Goal: Information Seeking & Learning: Learn about a topic

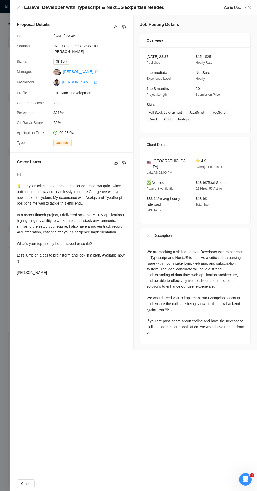
click at [22, 7] on div "Laravel Developer with Typescript & Next.JS Expertise Needed Go to Upwork" at bounding box center [134, 7] width 234 height 7
click at [19, 7] on icon "close" at bounding box center [18, 7] width 3 height 3
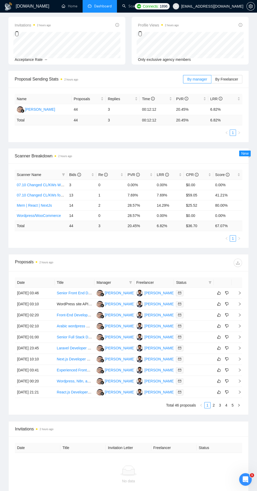
scroll to position [86, 0]
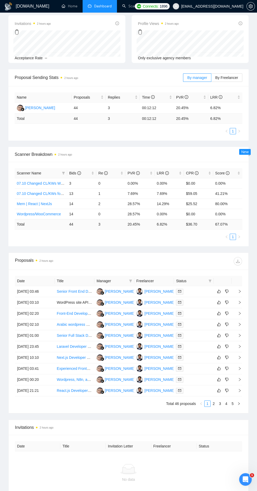
click at [34, 291] on td "[DATE] 03:46" at bounding box center [35, 291] width 40 height 11
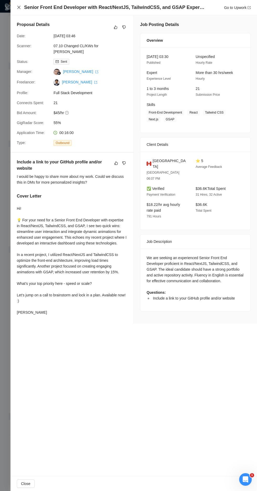
click at [19, 8] on icon "close" at bounding box center [19, 7] width 4 height 4
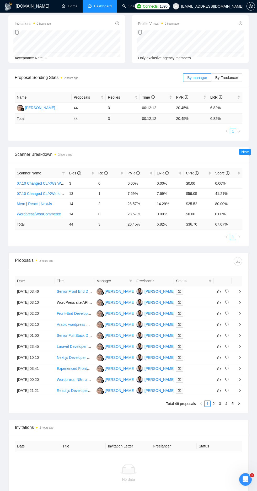
click at [37, 304] on td "10 Oct, 2025 03:10" at bounding box center [35, 302] width 40 height 11
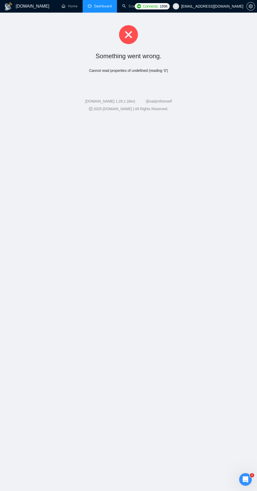
scroll to position [0, 0]
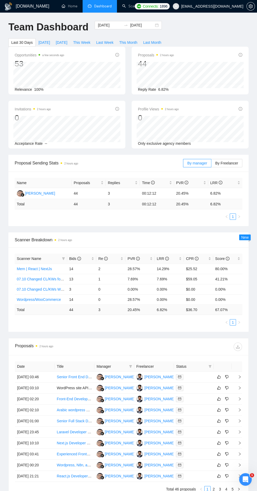
click at [28, 390] on td "10 Oct, 2025 03:10" at bounding box center [35, 388] width 40 height 11
click at [36, 399] on td "[DATE] 02:20" at bounding box center [35, 399] width 40 height 11
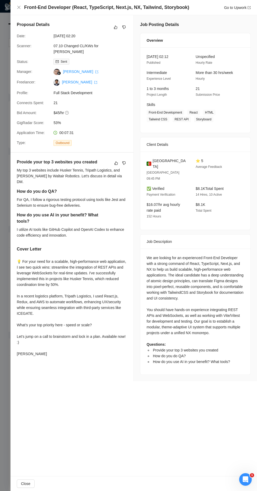
click at [15, 8] on div "Front-End Developer (React, TypeScript, Next.js, NX, Tailwind, Storybook) Go to…" at bounding box center [133, 7] width 247 height 15
click at [18, 6] on icon "close" at bounding box center [19, 7] width 4 height 4
